Goal: Task Accomplishment & Management: Use online tool/utility

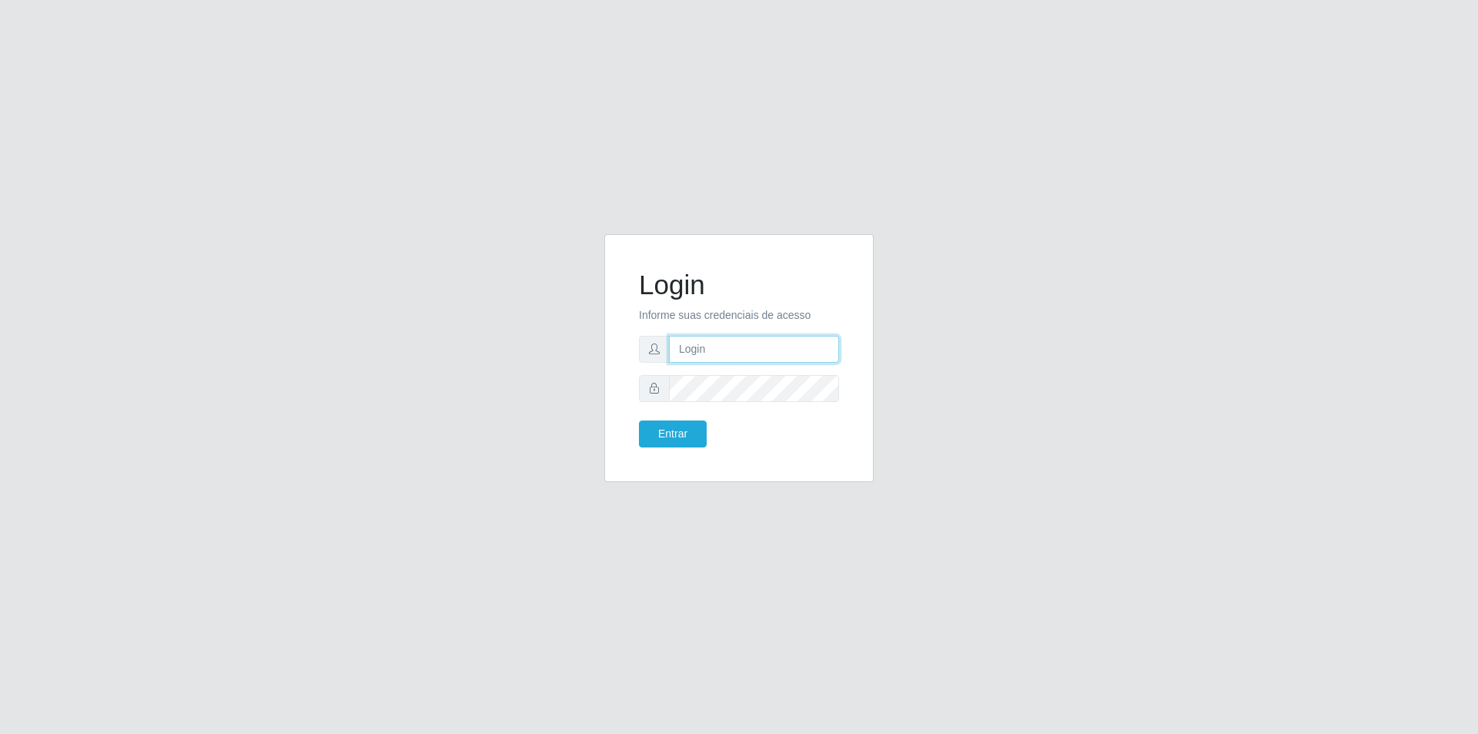
click at [779, 347] on input "text" at bounding box center [754, 349] width 170 height 27
type input "[EMAIL_ADDRESS][DOMAIN_NAME]"
click at [639, 420] on button "Entrar" at bounding box center [673, 433] width 68 height 27
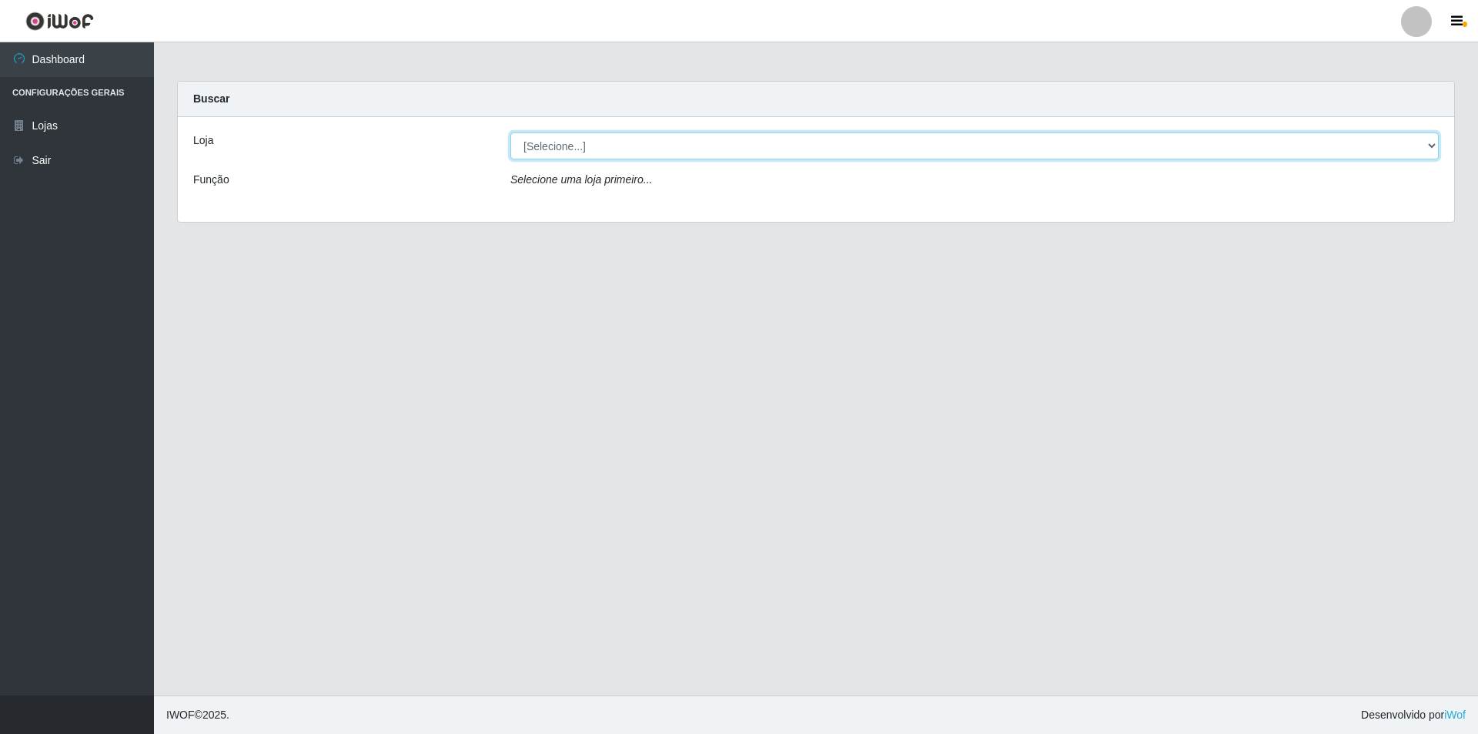
click at [972, 149] on select "[Selecione...] Atacado Vem - Loja 31 [GEOGRAPHIC_DATA]" at bounding box center [974, 145] width 928 height 27
select select "437"
click at [510, 132] on select "[Selecione...] Atacado Vem - Loja 31 [GEOGRAPHIC_DATA]" at bounding box center [974, 145] width 928 height 27
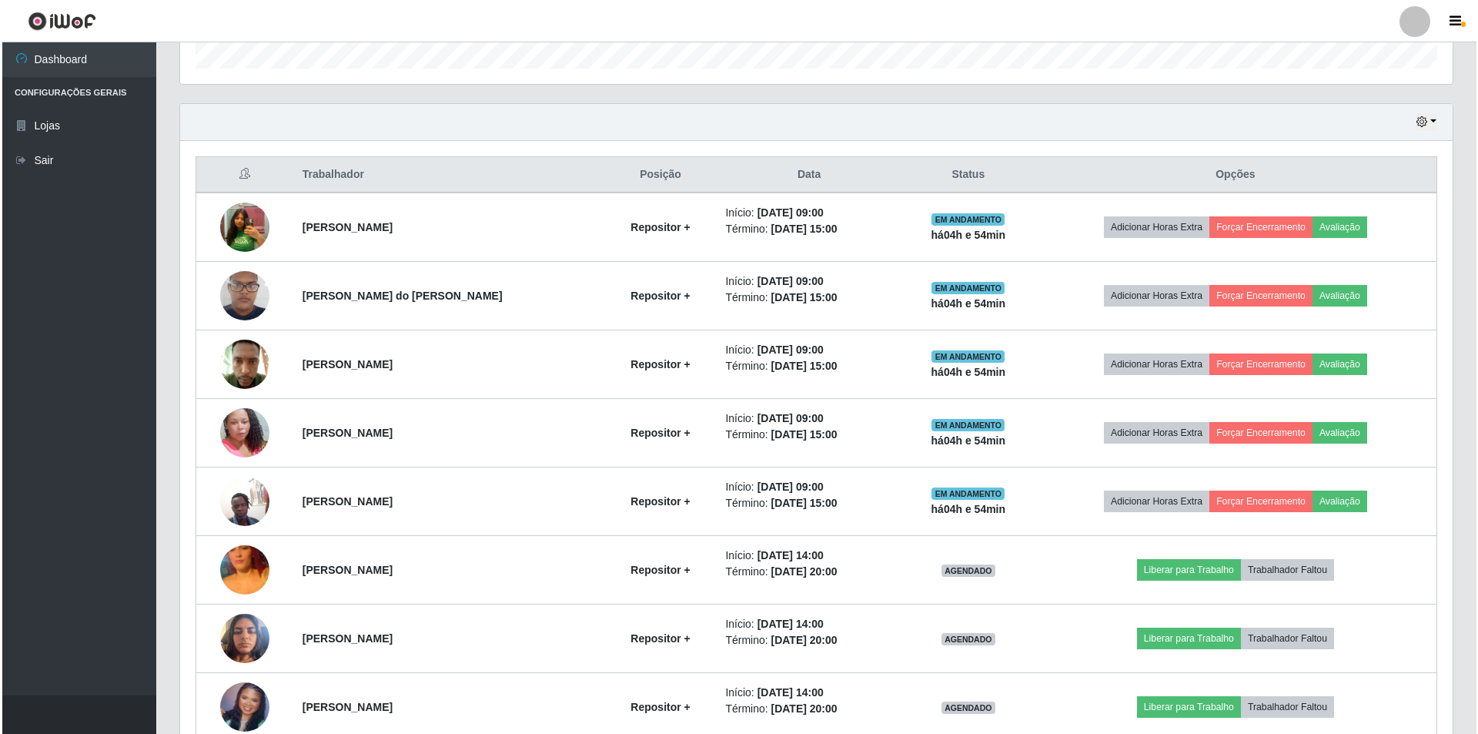
scroll to position [616, 0]
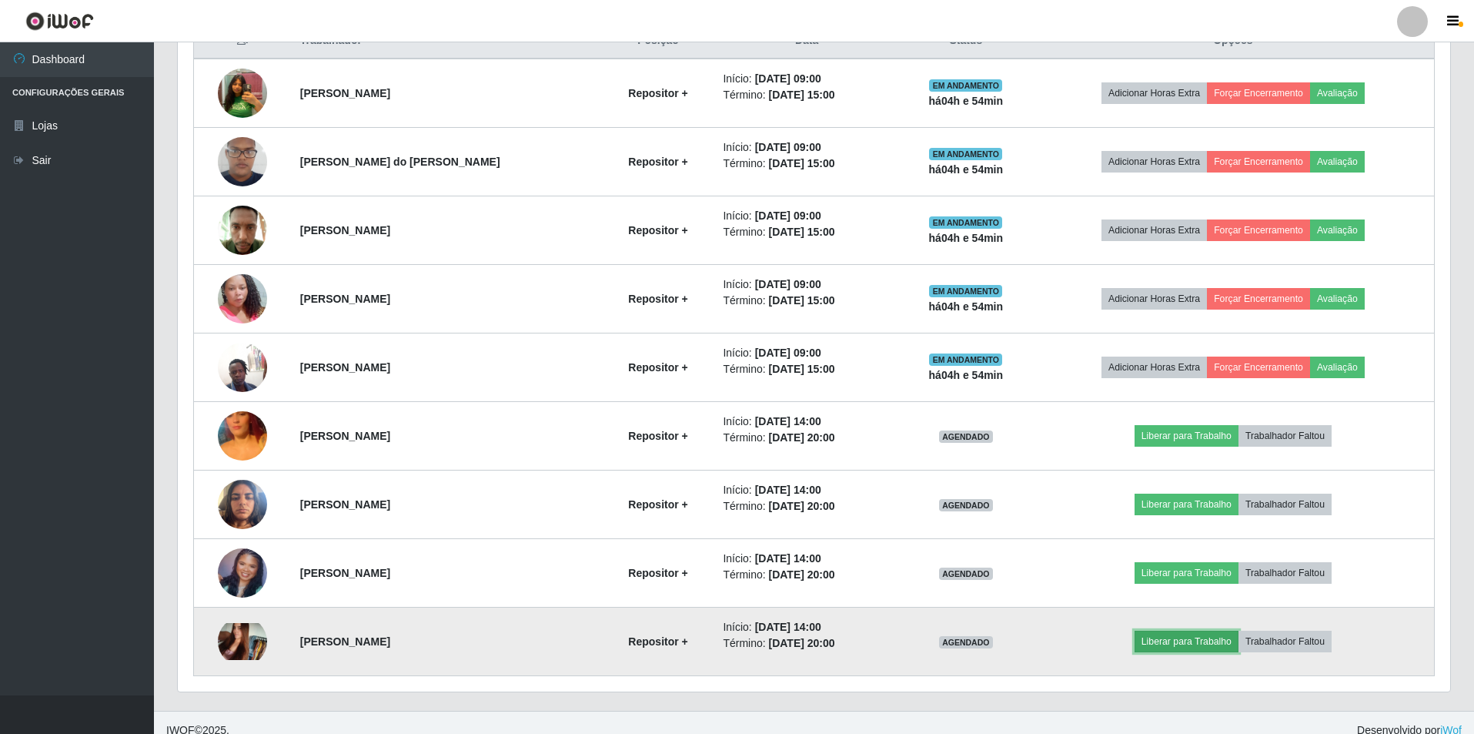
click at [1175, 637] on button "Liberar para Trabalho" at bounding box center [1187, 641] width 104 height 22
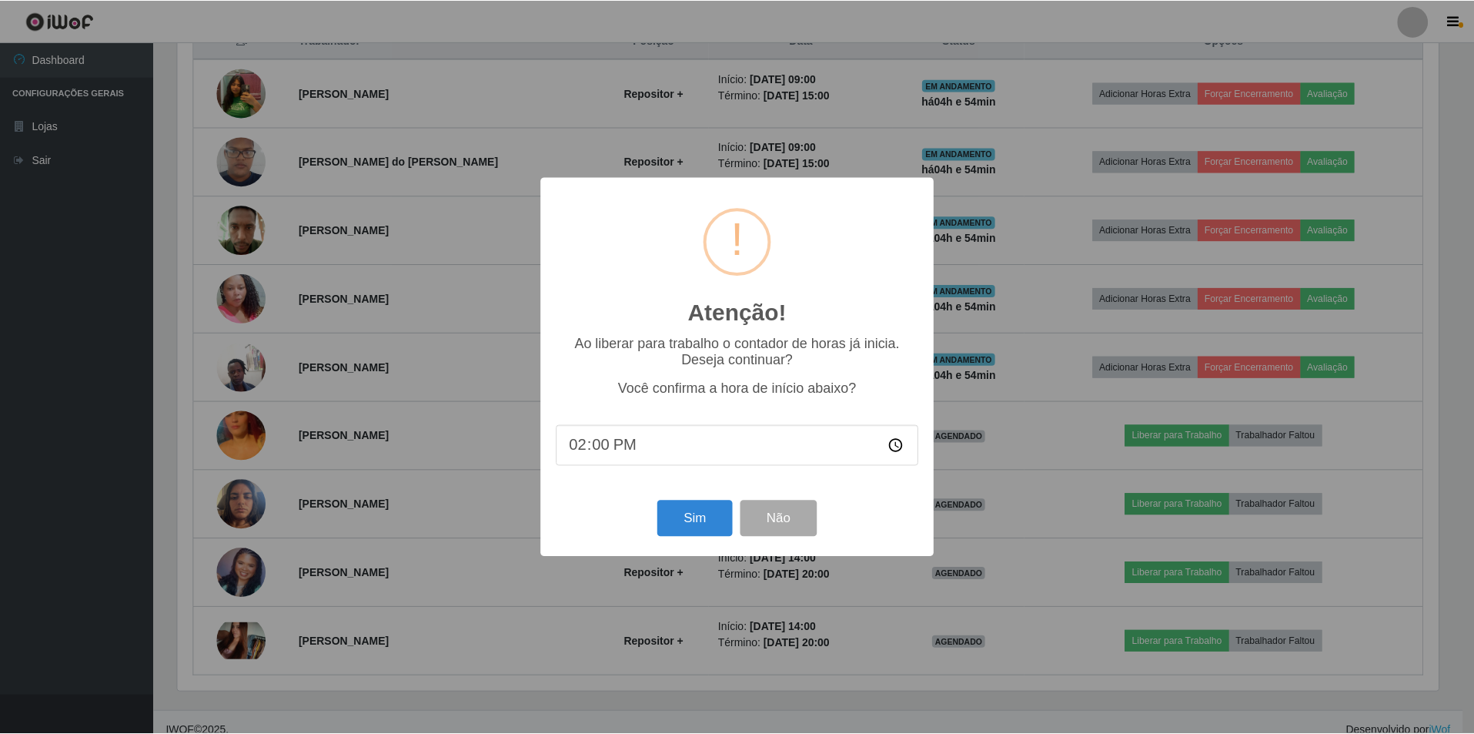
scroll to position [319, 1265]
click at [697, 519] on button "Sim" at bounding box center [696, 518] width 75 height 36
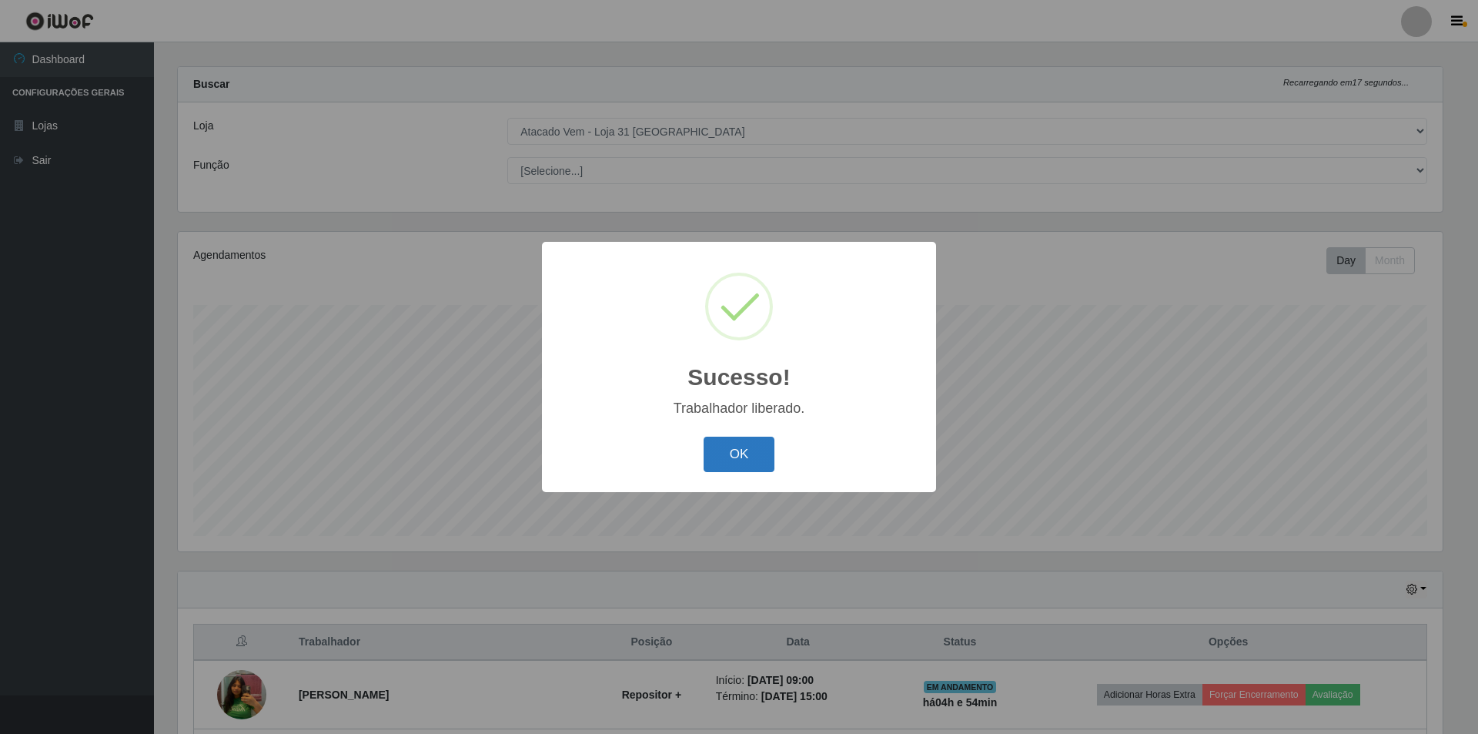
click at [730, 463] on button "OK" at bounding box center [740, 454] width 72 height 36
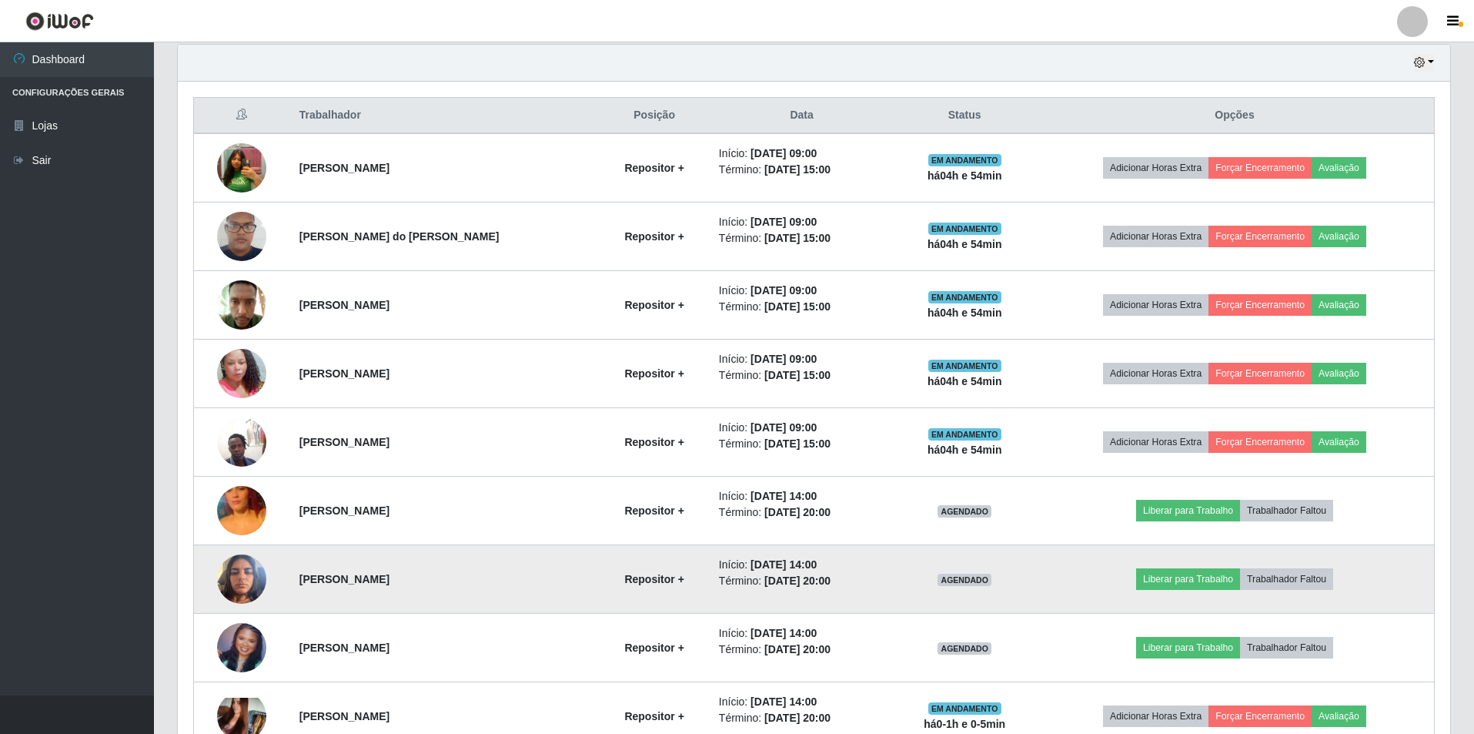
scroll to position [631, 0]
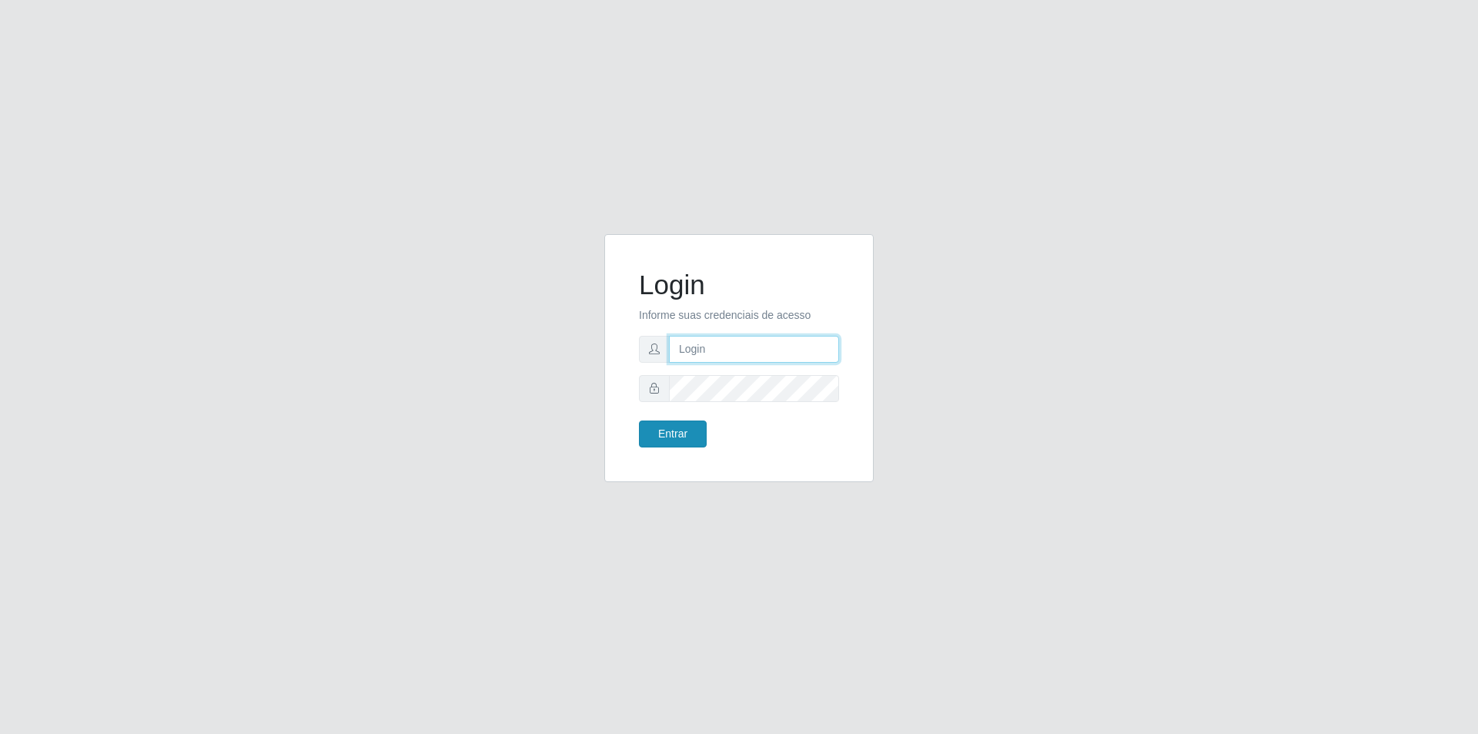
type input "[EMAIL_ADDRESS][DOMAIN_NAME]"
click at [691, 449] on div "Login Informe suas credenciais de acesso [EMAIL_ADDRESS][DOMAIN_NAME] Entrar" at bounding box center [739, 357] width 231 height 209
click at [691, 437] on button "Entrar" at bounding box center [673, 433] width 68 height 27
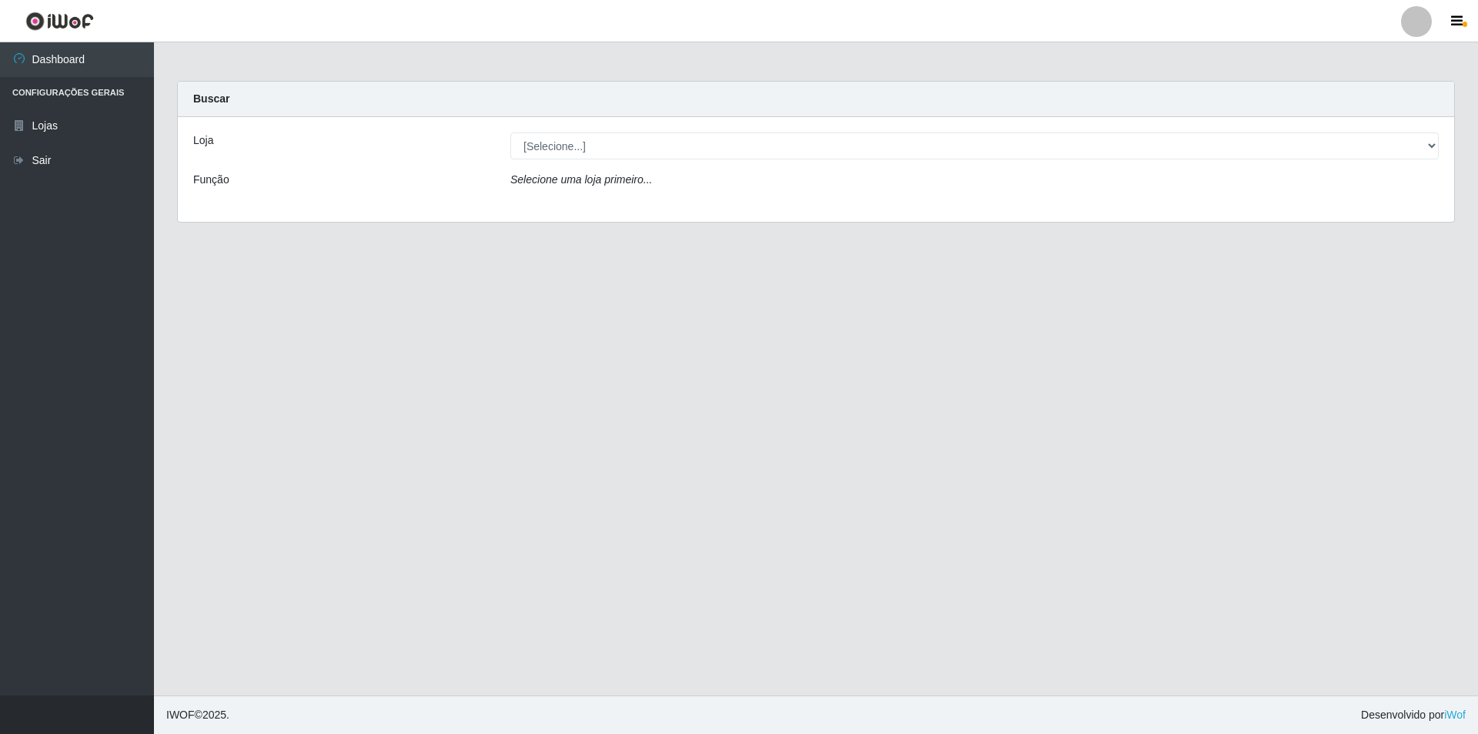
click at [606, 128] on div "Loja [Selecione...] Atacado Vem - Loja 31 [GEOGRAPHIC_DATA] Função Selecione um…" at bounding box center [816, 169] width 1276 height 105
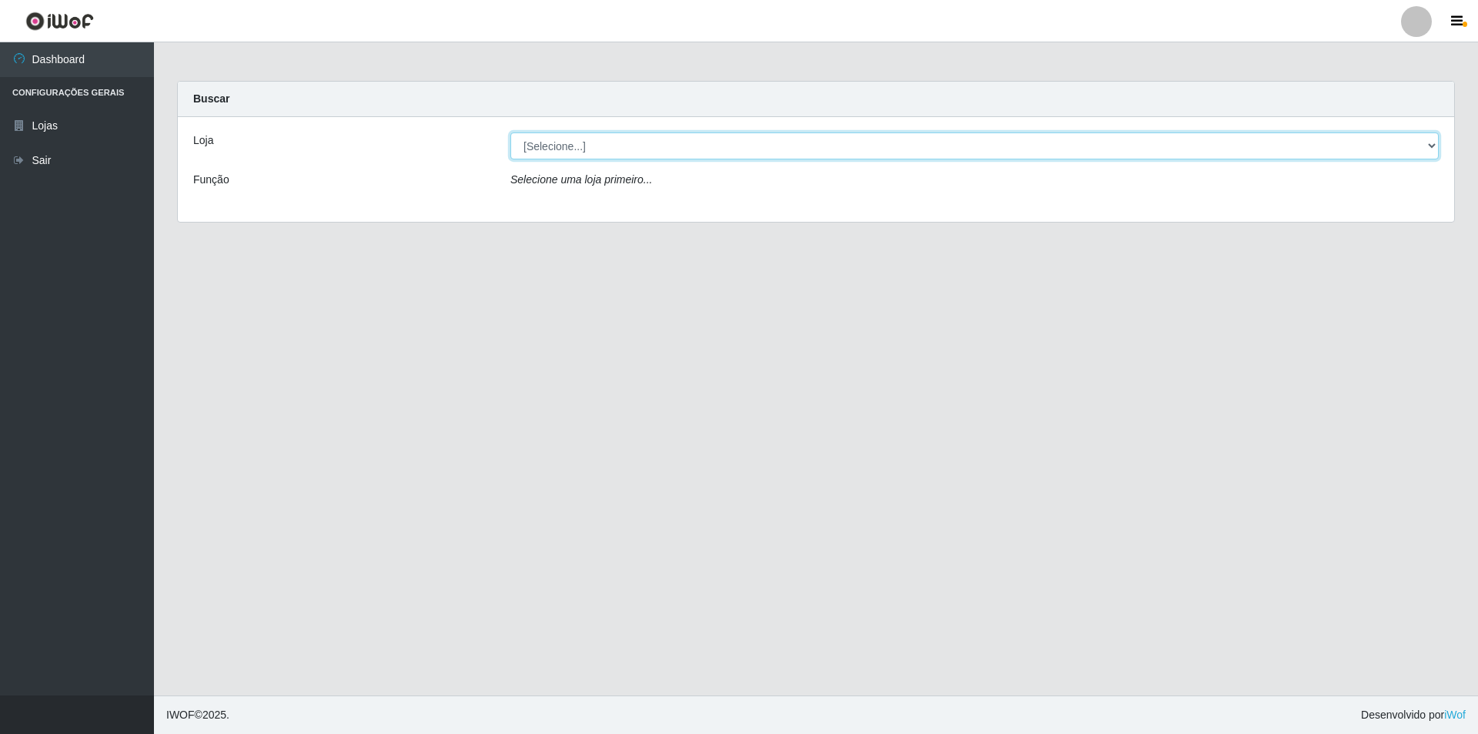
click at [604, 151] on select "[Selecione...] Atacado Vem - Loja 31 [GEOGRAPHIC_DATA]" at bounding box center [974, 145] width 928 height 27
select select "437"
click at [510, 132] on select "[Selecione...] Atacado Vem - Loja 31 [GEOGRAPHIC_DATA]" at bounding box center [974, 145] width 928 height 27
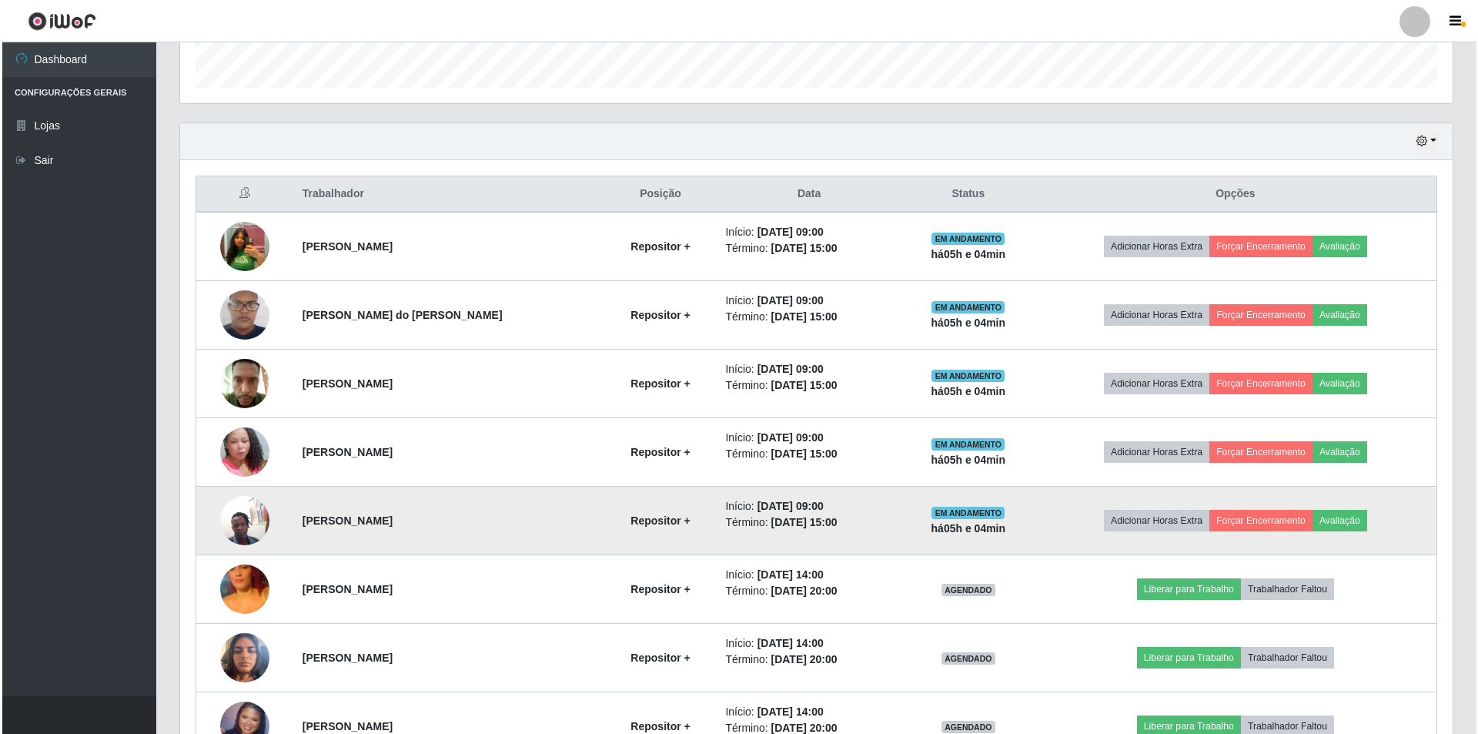
scroll to position [631, 0]
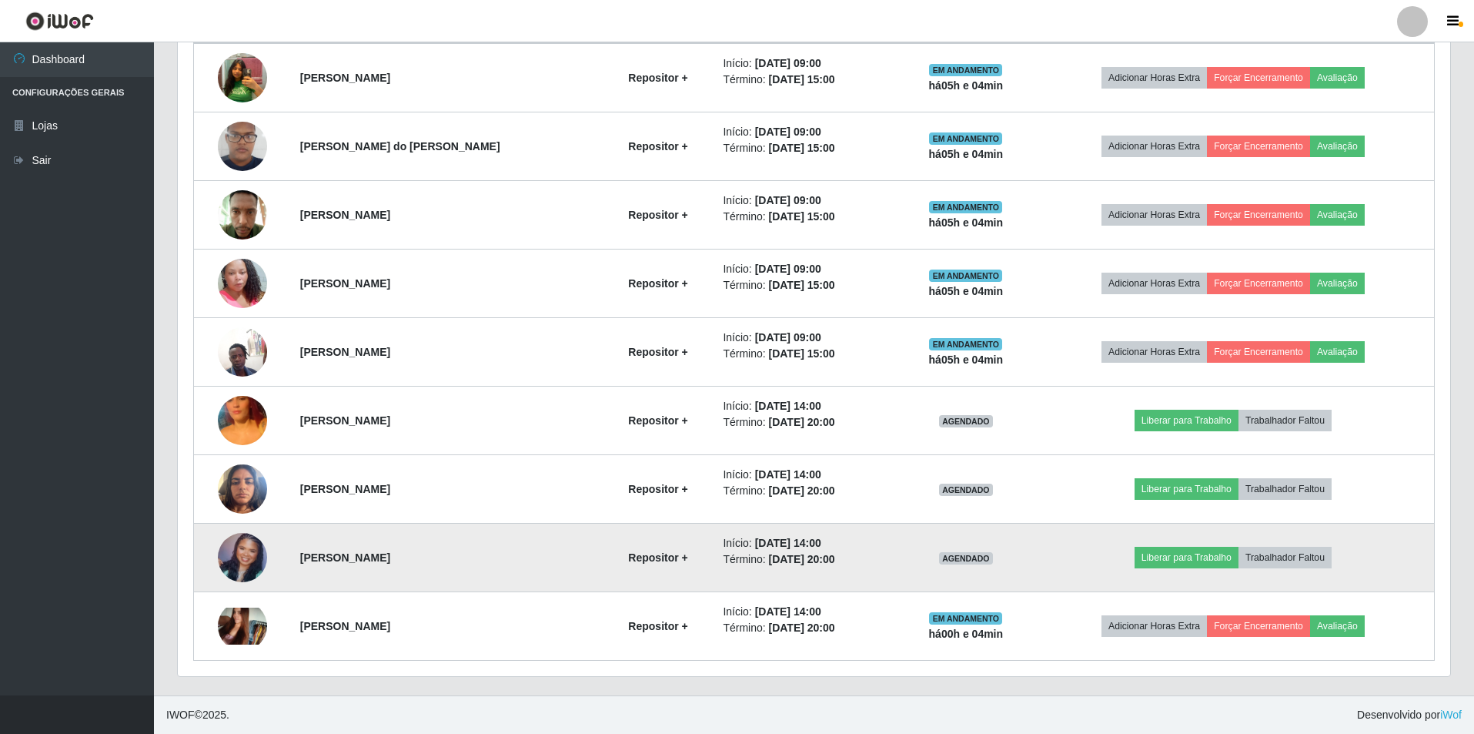
click at [242, 561] on img at bounding box center [242, 557] width 49 height 49
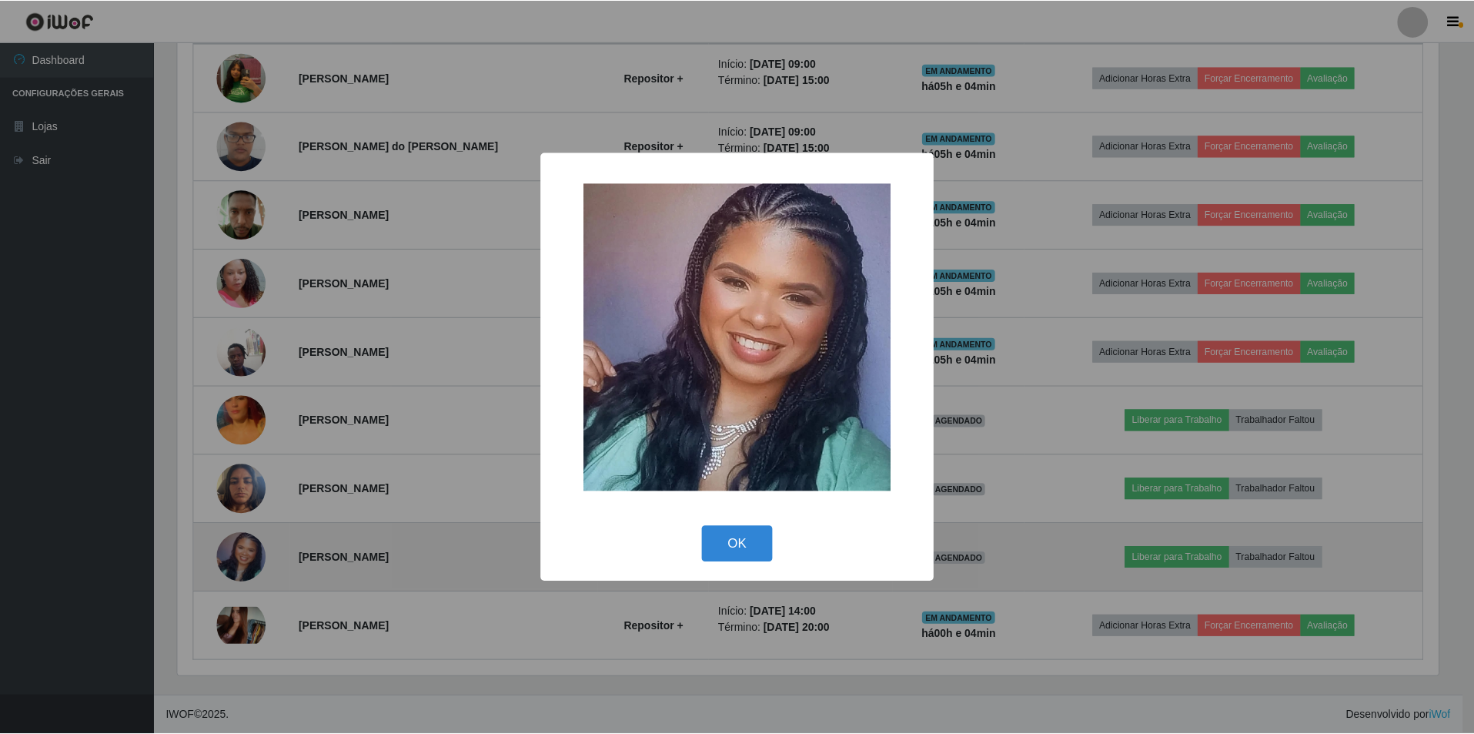
scroll to position [319, 1265]
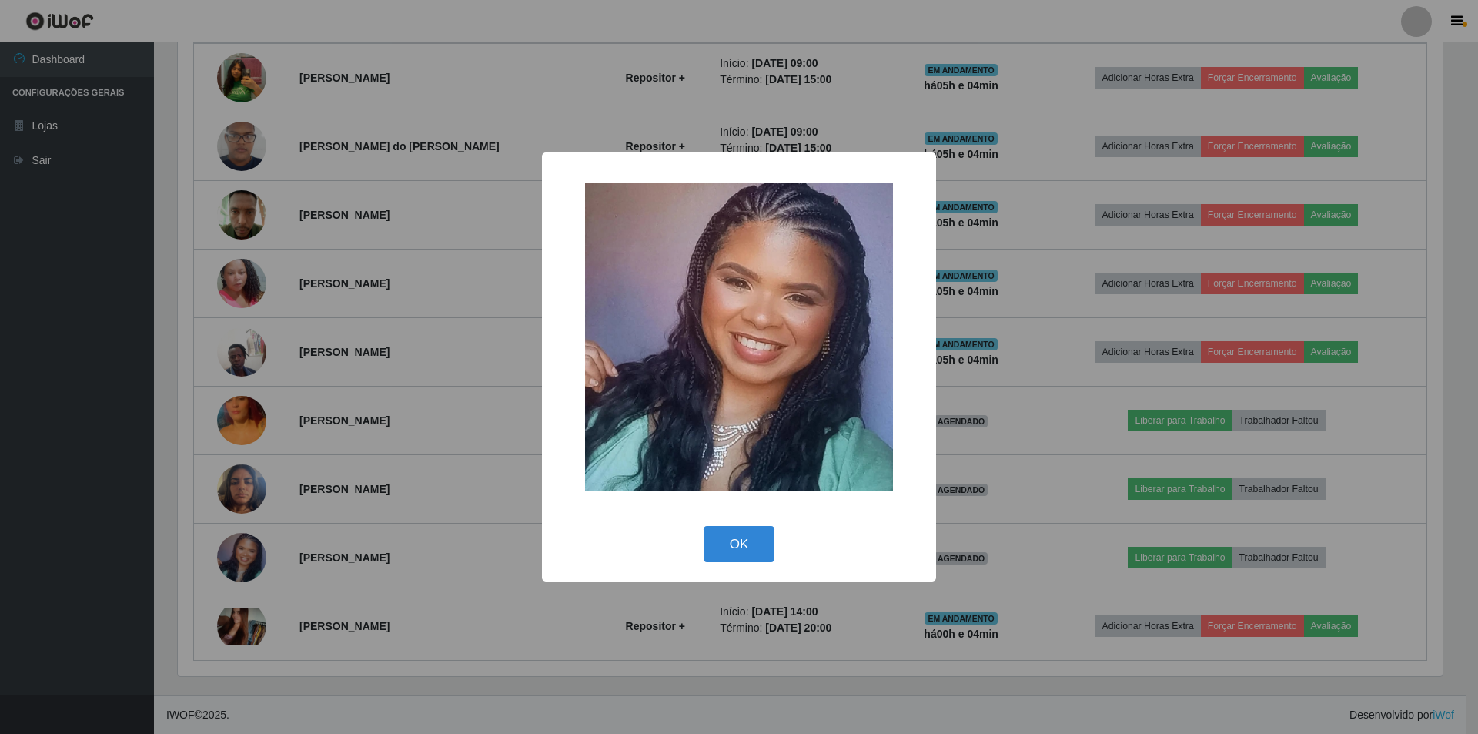
click at [297, 504] on div "× OK Cancel" at bounding box center [739, 367] width 1478 height 734
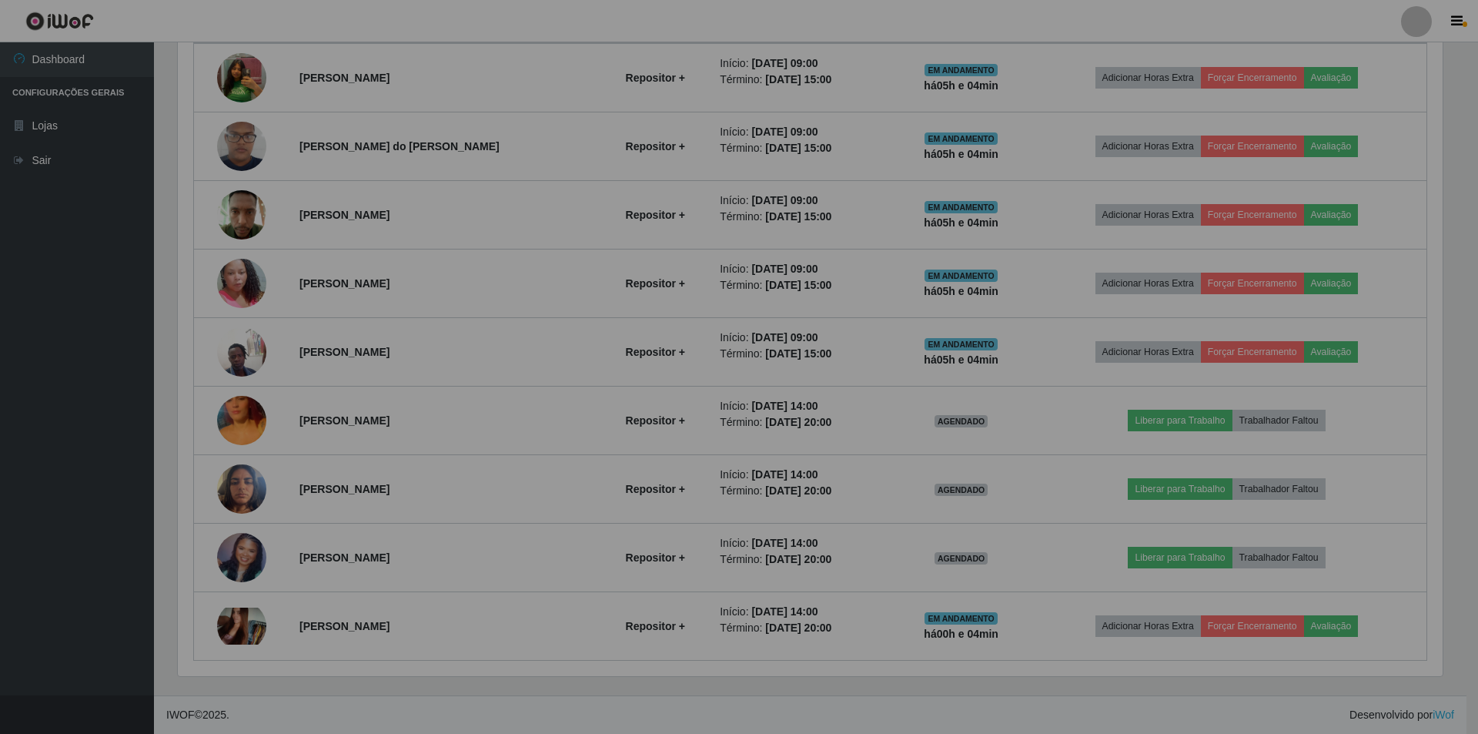
scroll to position [319, 1273]
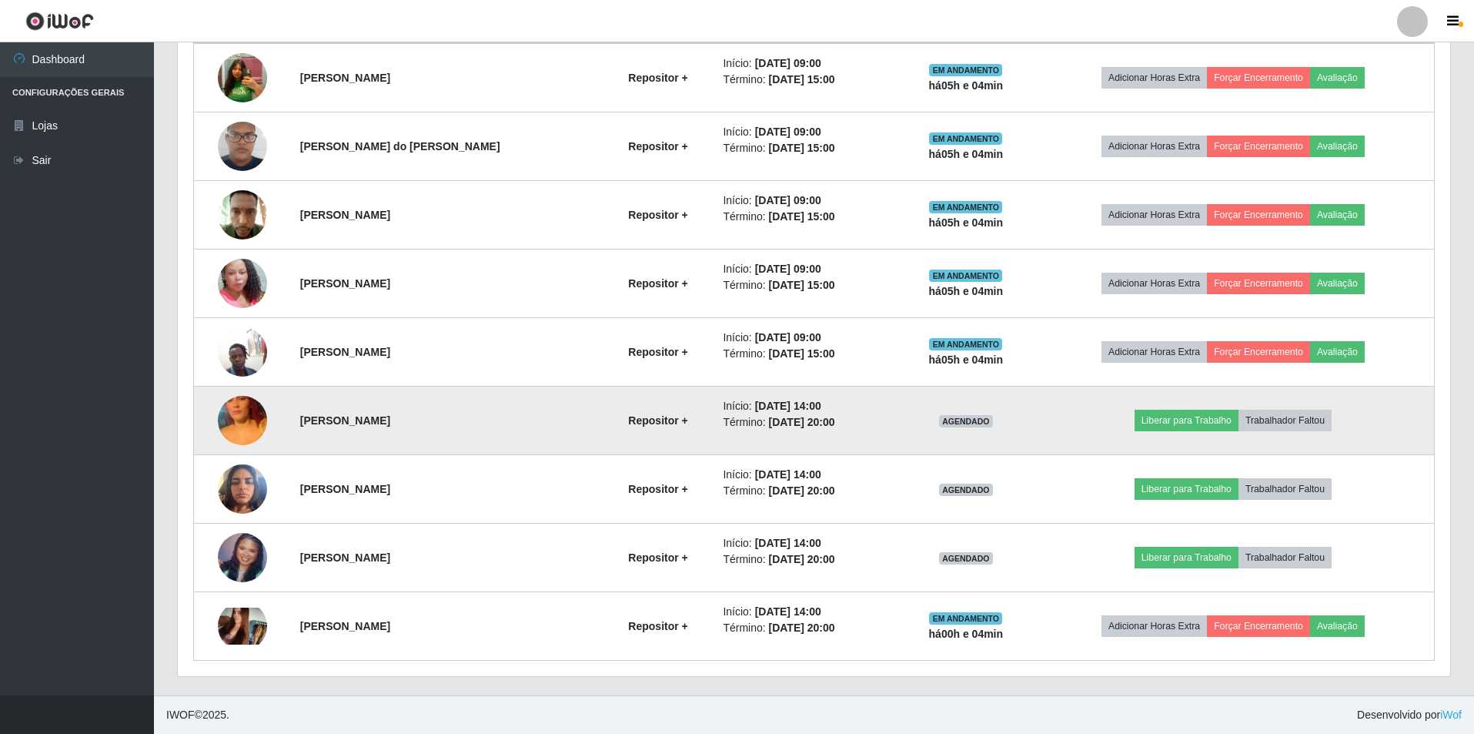
click at [241, 424] on img at bounding box center [242, 420] width 49 height 88
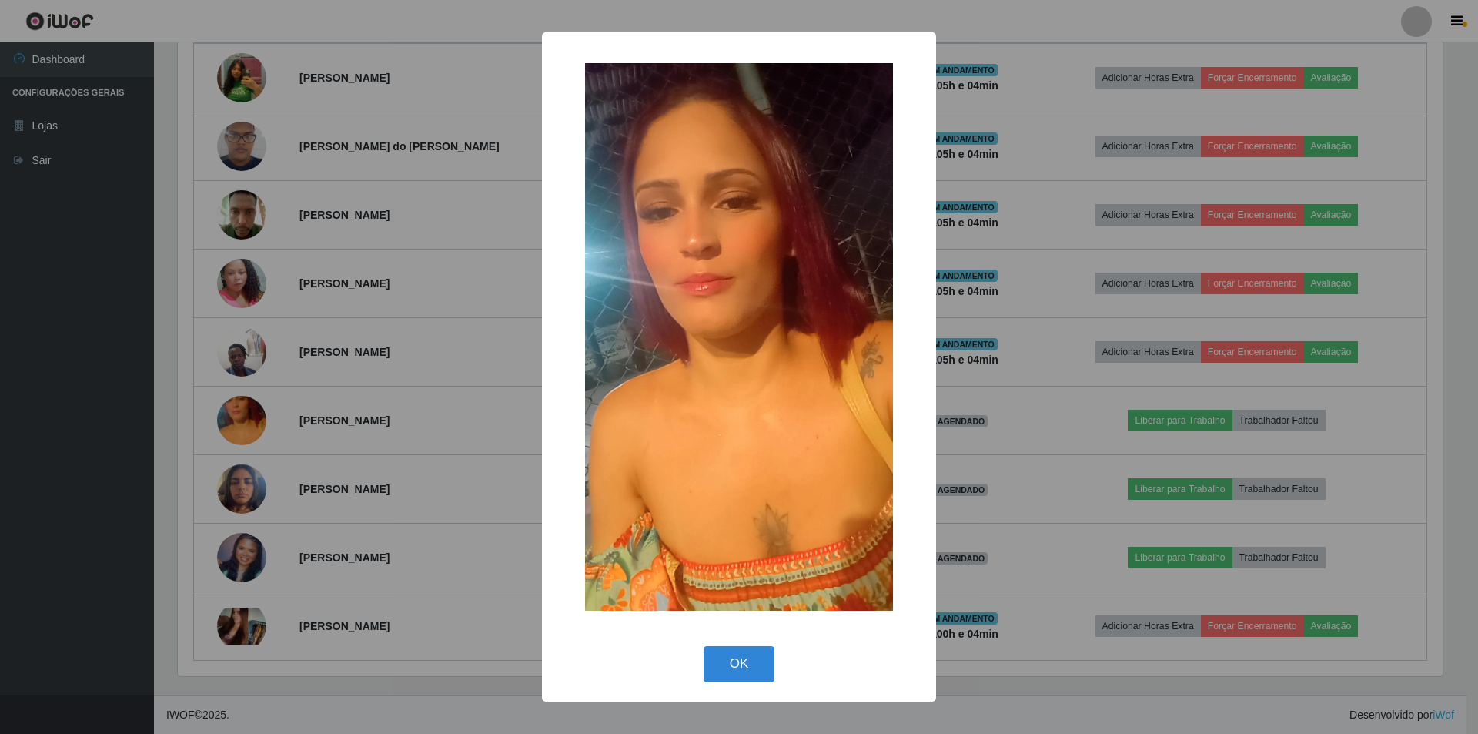
click at [306, 426] on div "× OK Cancel" at bounding box center [739, 367] width 1478 height 734
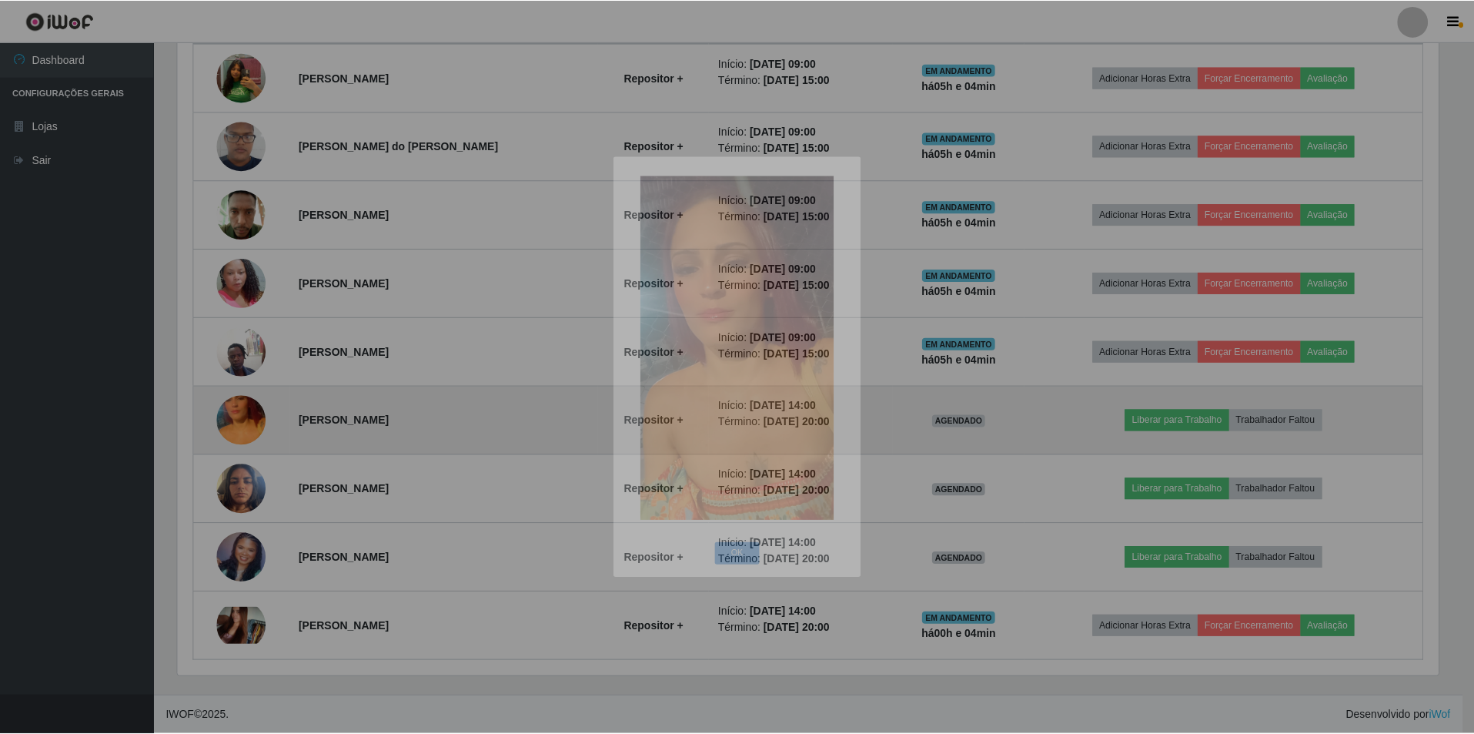
scroll to position [319, 1273]
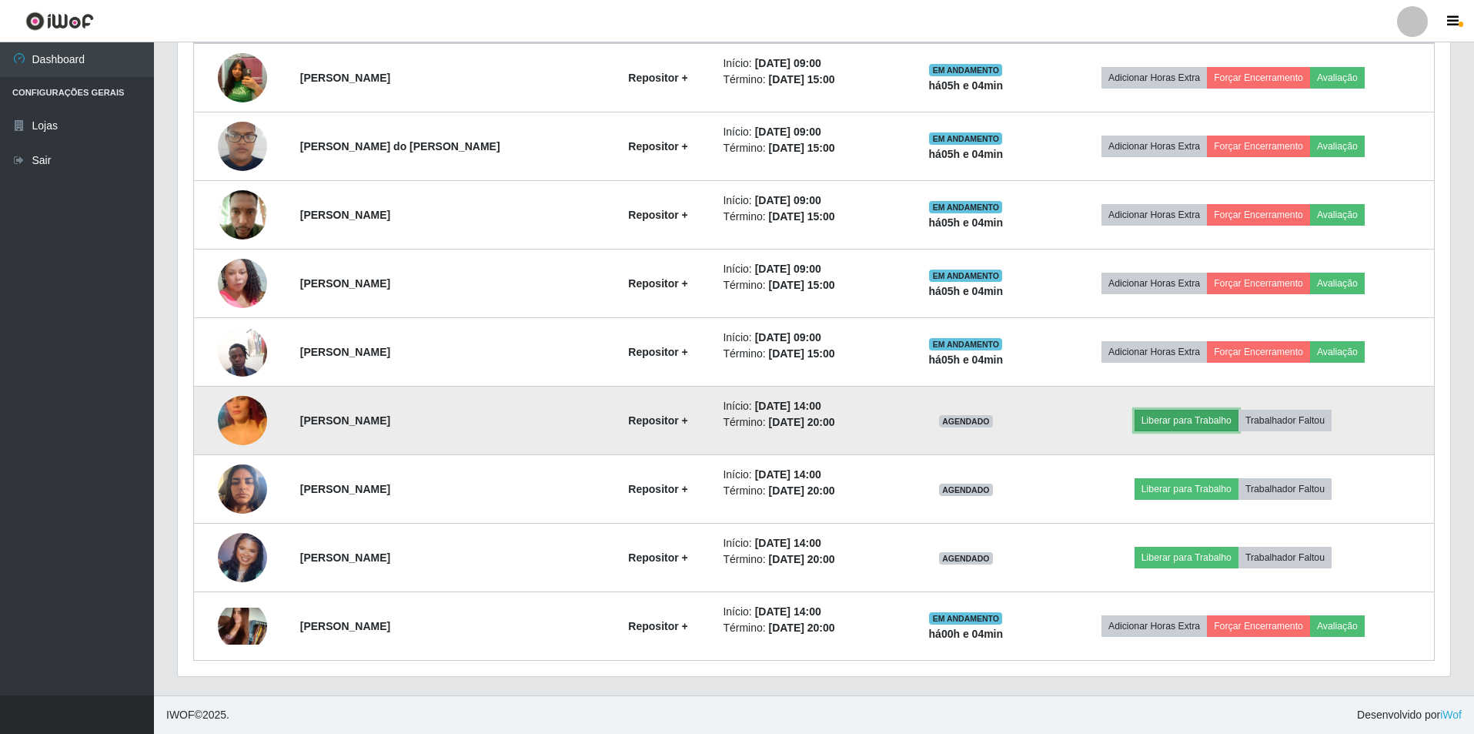
click at [1194, 420] on button "Liberar para Trabalho" at bounding box center [1187, 421] width 104 height 22
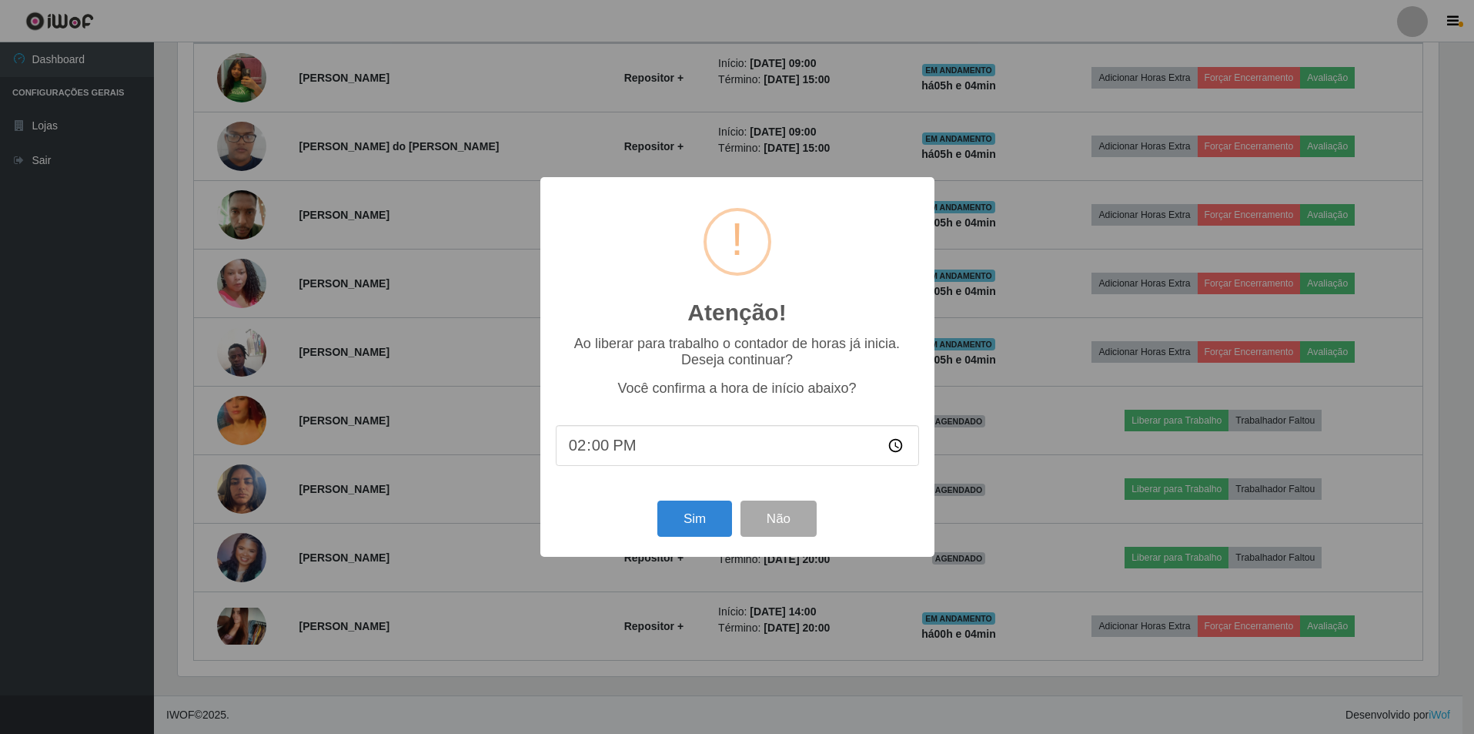
scroll to position [319, 1265]
click at [677, 525] on button "Sim" at bounding box center [696, 518] width 75 height 36
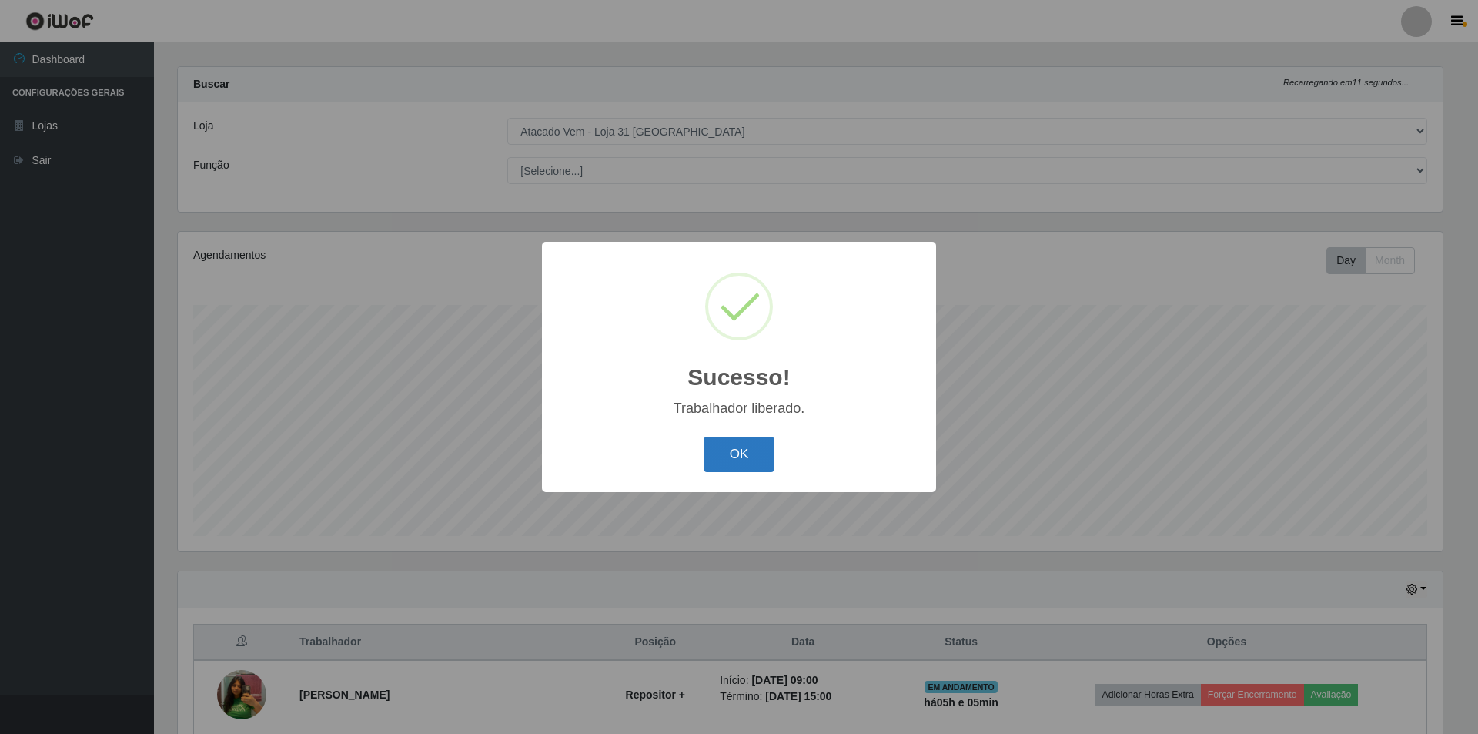
click at [737, 460] on button "OK" at bounding box center [740, 454] width 72 height 36
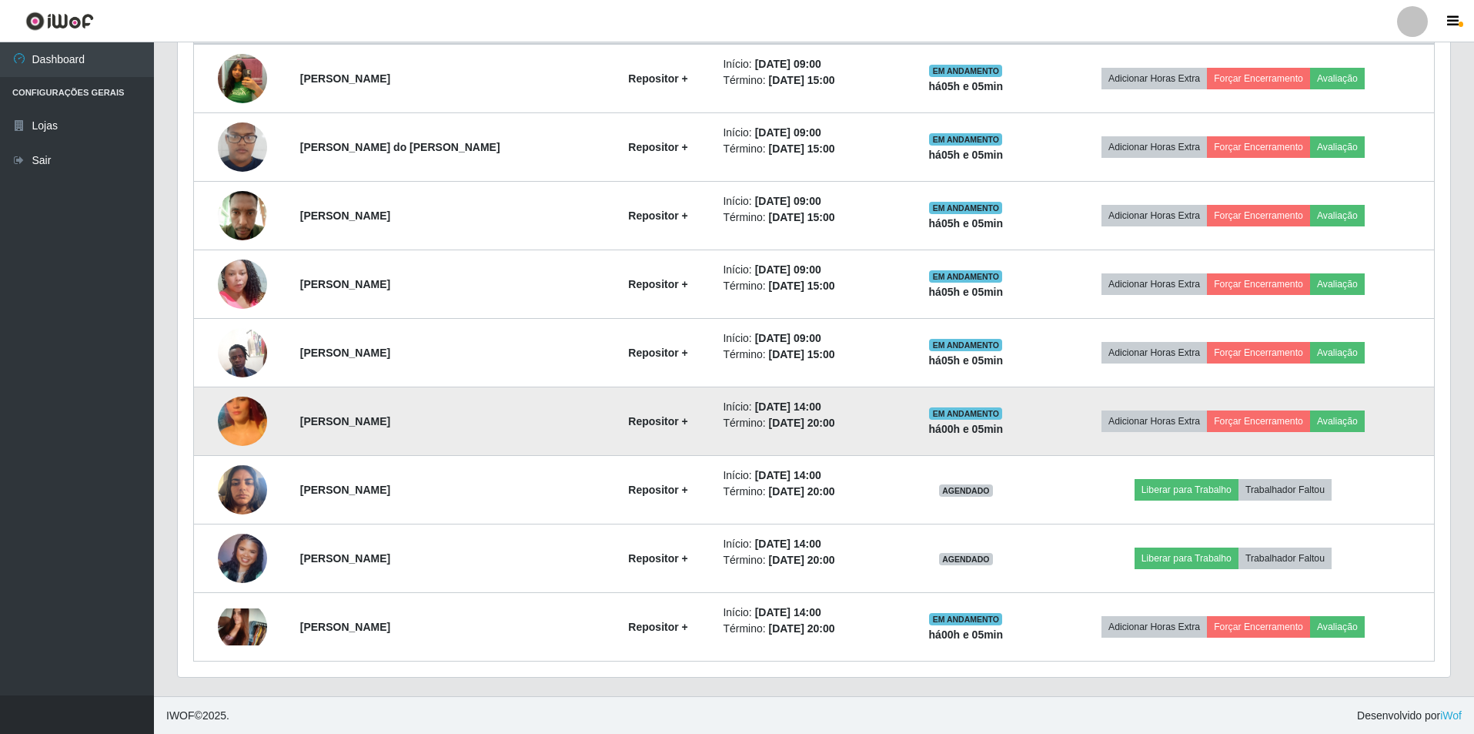
scroll to position [631, 0]
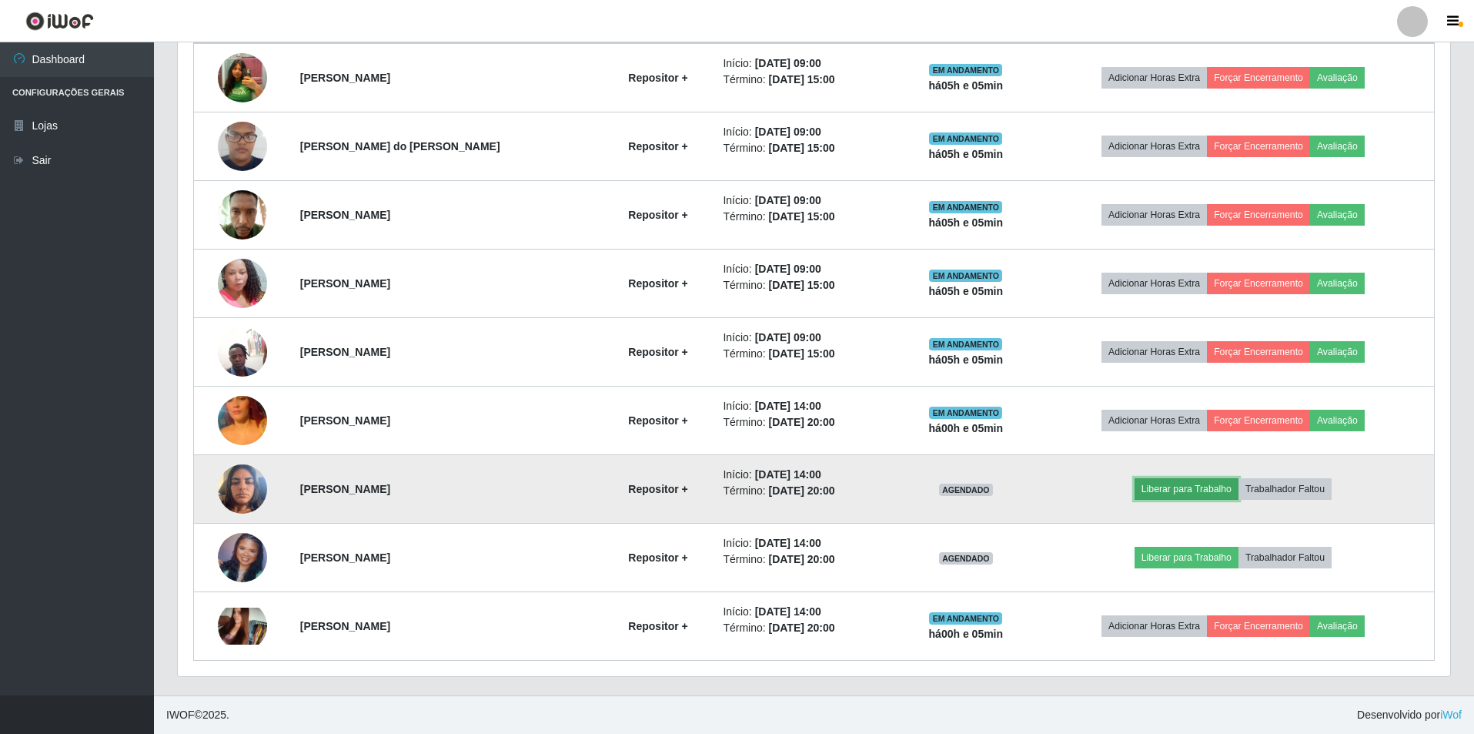
click at [1182, 483] on button "Liberar para Trabalho" at bounding box center [1187, 489] width 104 height 22
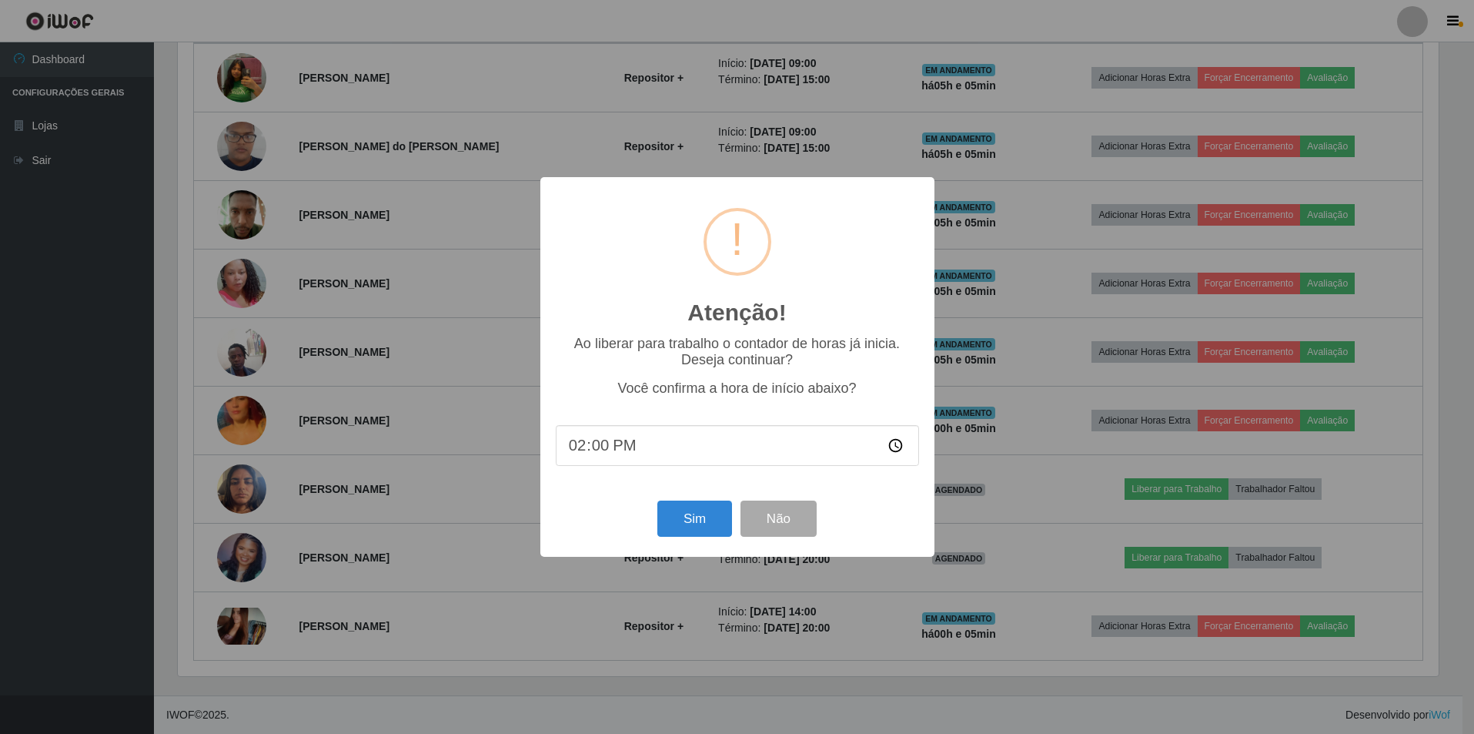
scroll to position [319, 1265]
click at [681, 527] on button "Sim" at bounding box center [696, 518] width 75 height 36
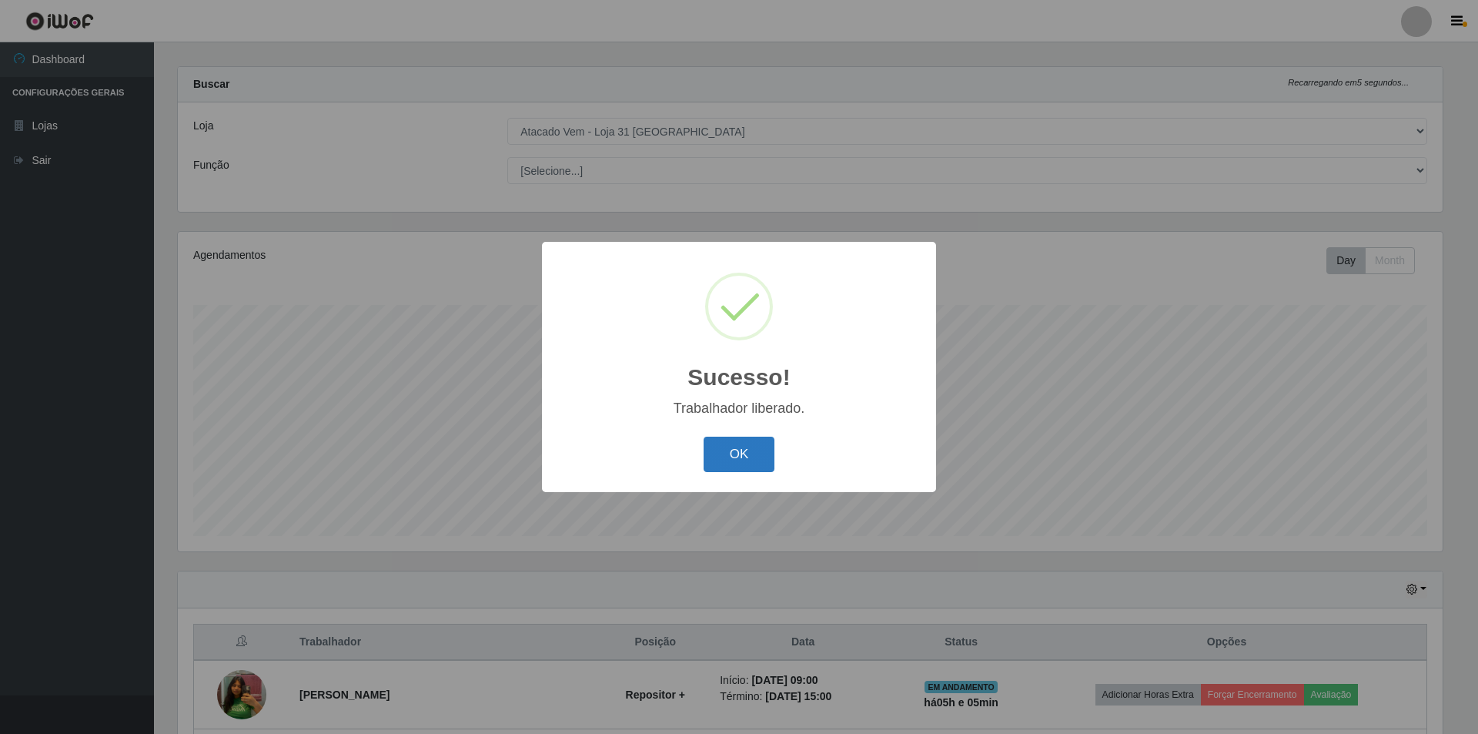
click at [736, 463] on button "OK" at bounding box center [740, 454] width 72 height 36
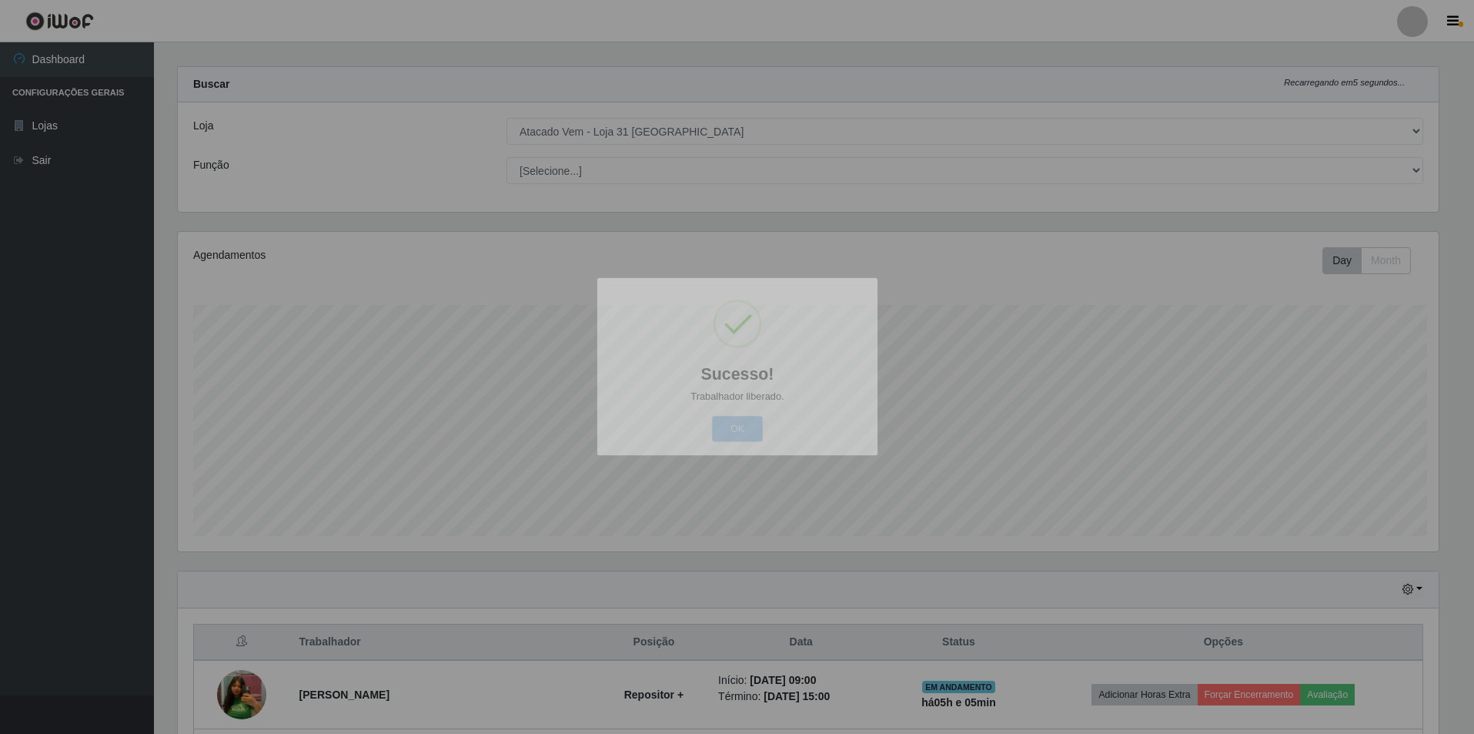
scroll to position [0, 0]
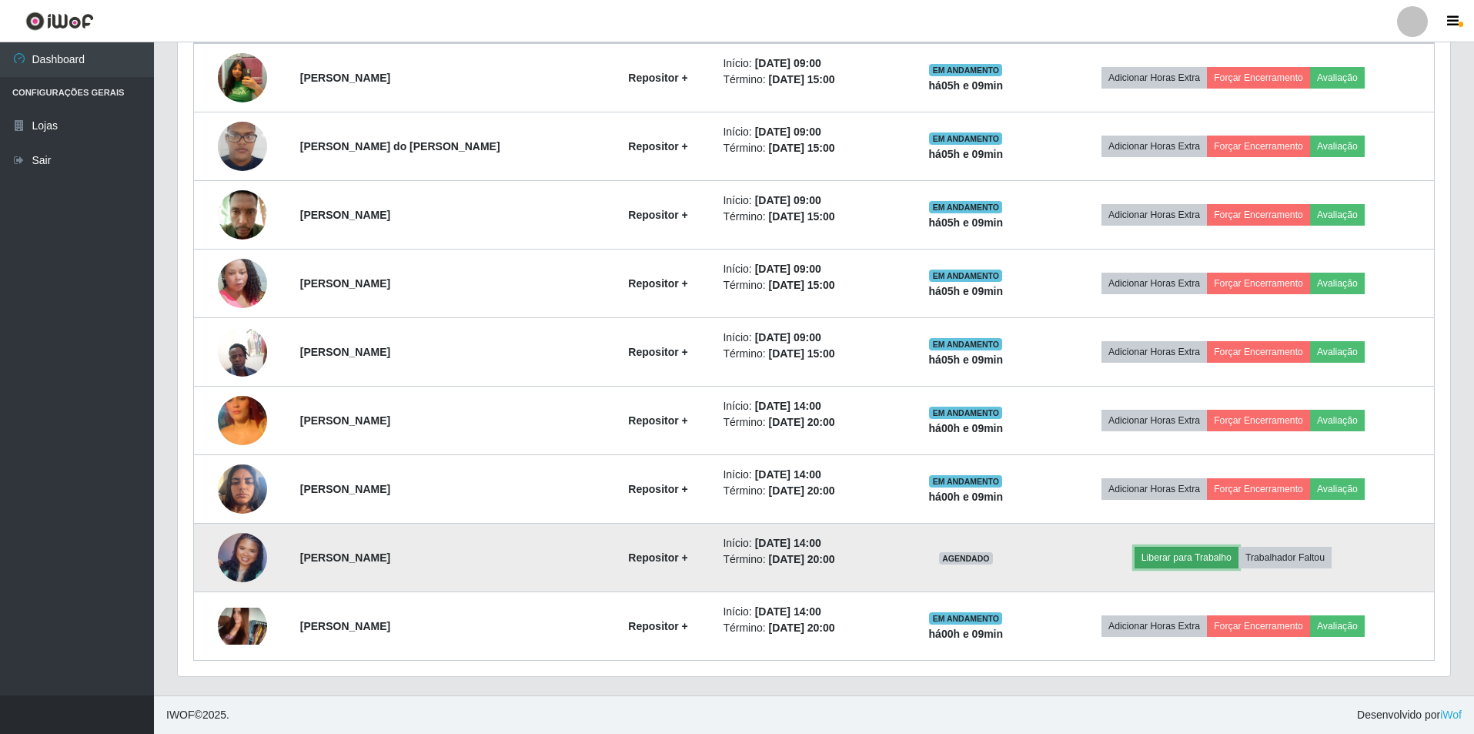
click at [1222, 557] on button "Liberar para Trabalho" at bounding box center [1187, 558] width 104 height 22
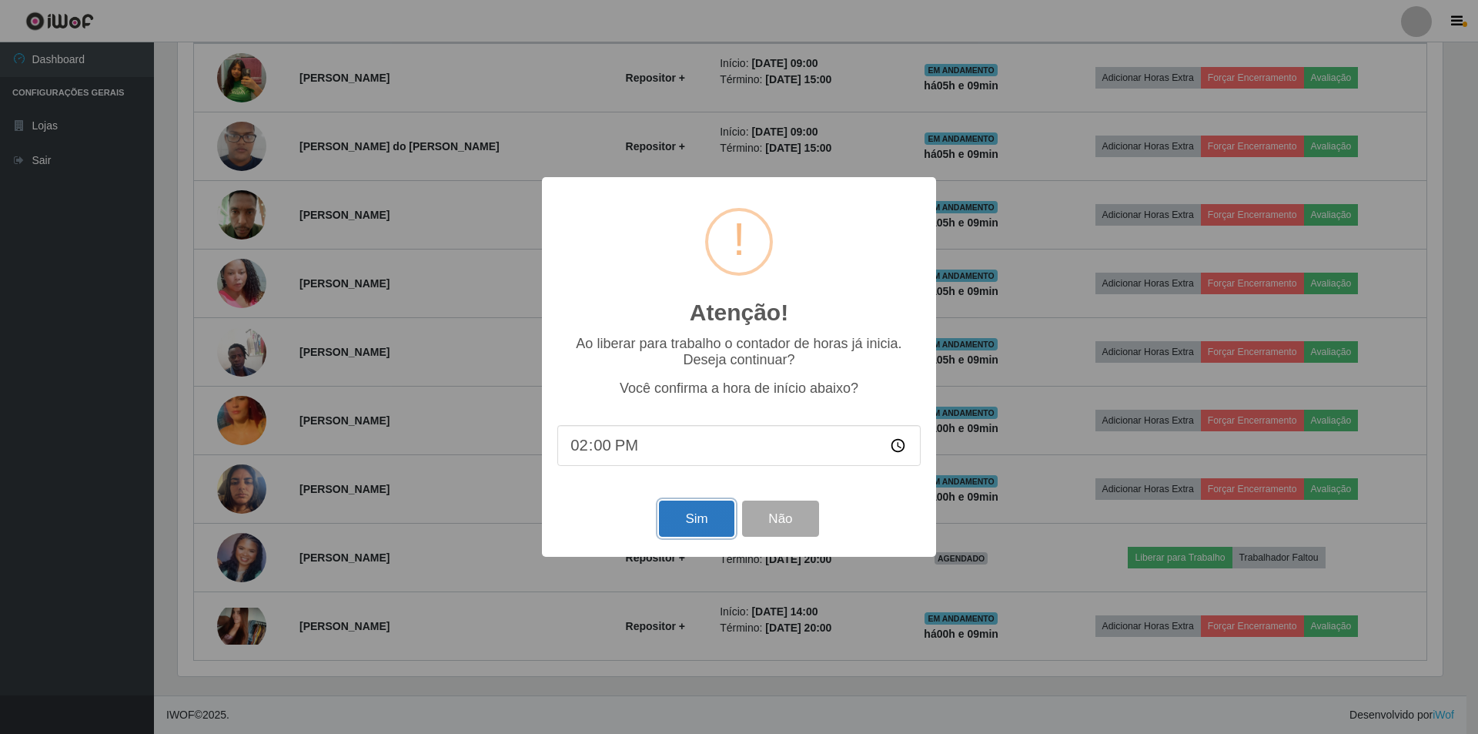
click at [692, 533] on button "Sim" at bounding box center [696, 518] width 75 height 36
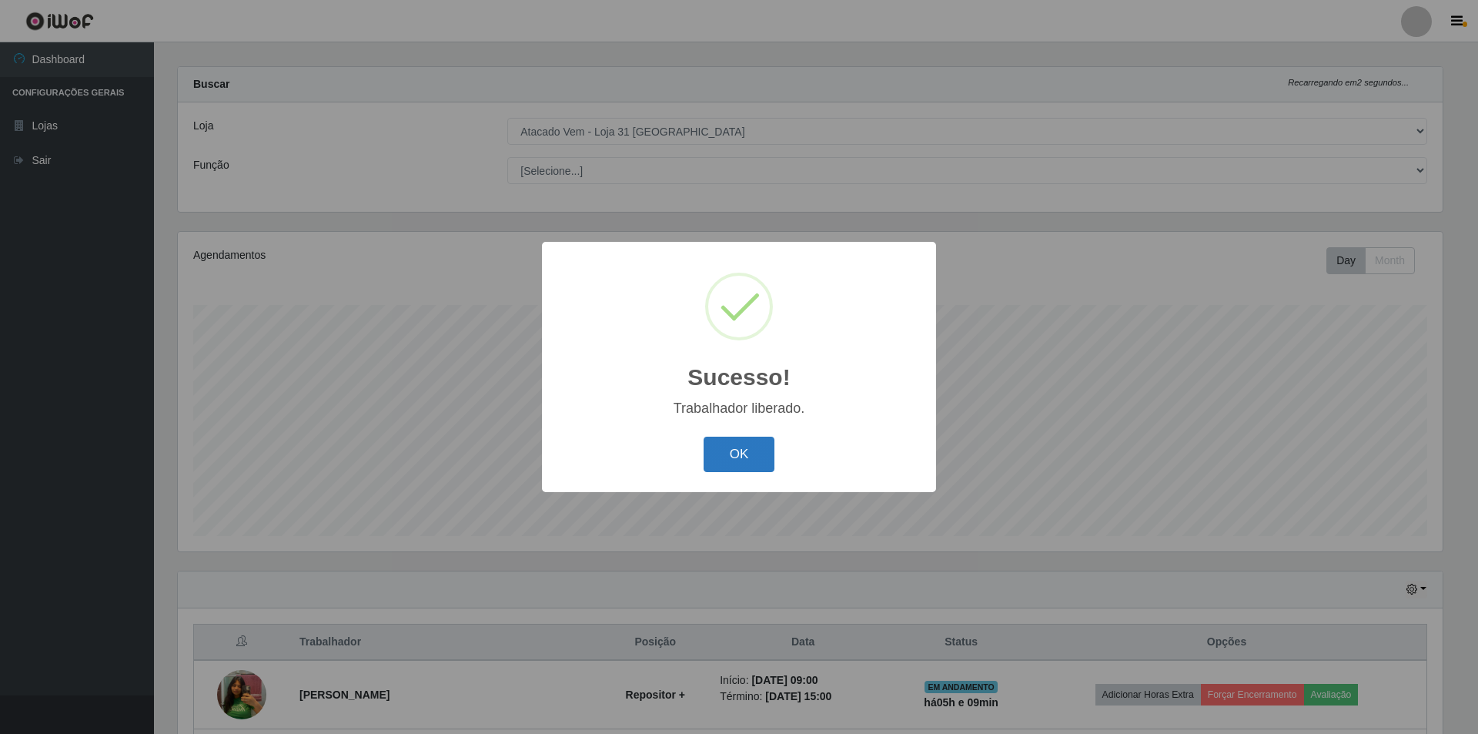
click at [763, 462] on button "OK" at bounding box center [740, 454] width 72 height 36
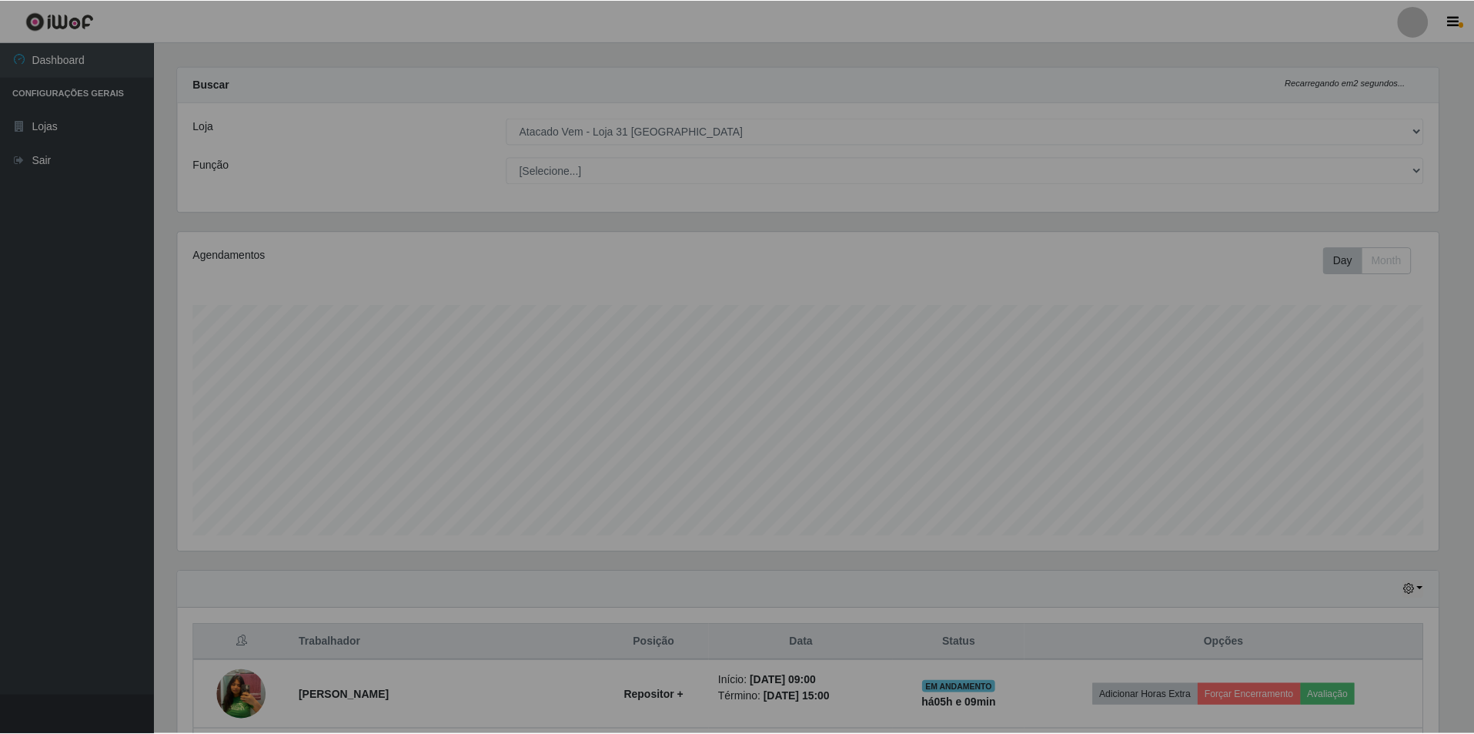
scroll to position [319, 1273]
